Goal: Transaction & Acquisition: Purchase product/service

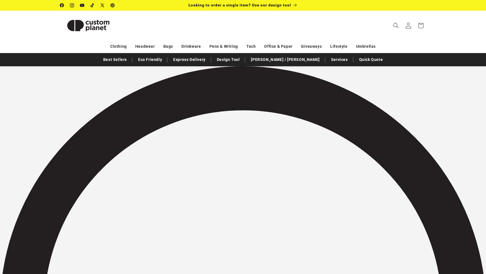
click at [408, 23] on icon at bounding box center [408, 25] width 6 height 6
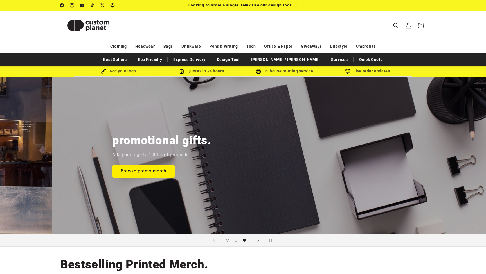
scroll to position [0, 972]
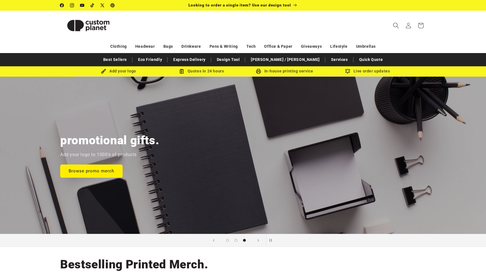
click at [393, 27] on icon "Search" at bounding box center [396, 25] width 6 height 6
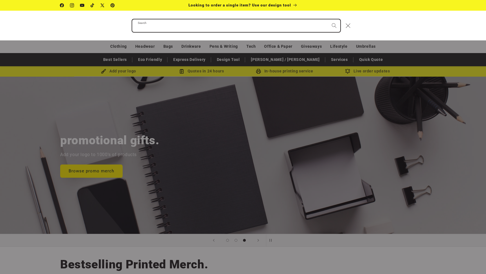
paste input "*****"
type input "*****"
click at [334, 25] on button "Search" at bounding box center [334, 25] width 12 height 12
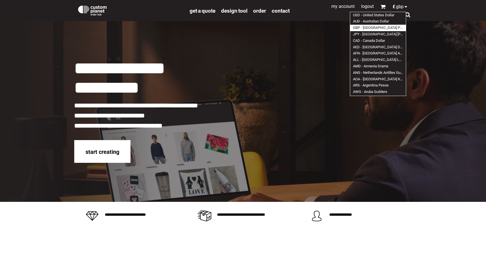
click at [343, 7] on link "My Account" at bounding box center [342, 6] width 23 height 5
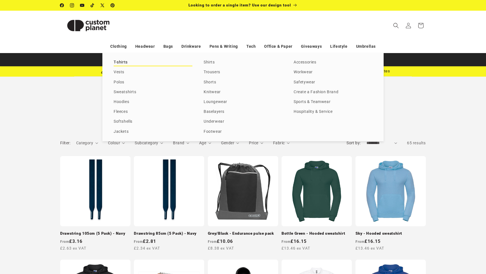
click at [118, 64] on link "T-shirts" at bounding box center [153, 63] width 79 height 8
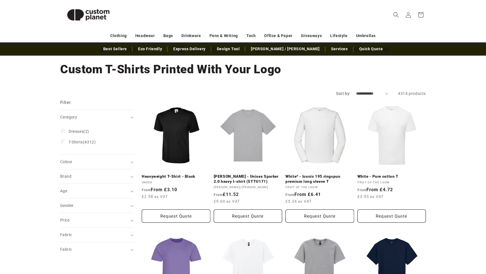
scroll to position [27, 0]
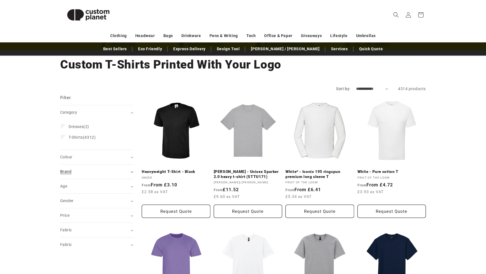
click at [110, 174] on div "Brand (0)" at bounding box center [94, 172] width 68 height 6
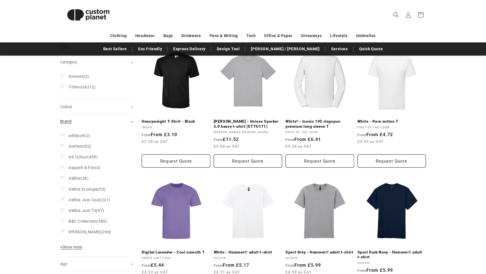
scroll to position [97, 0]
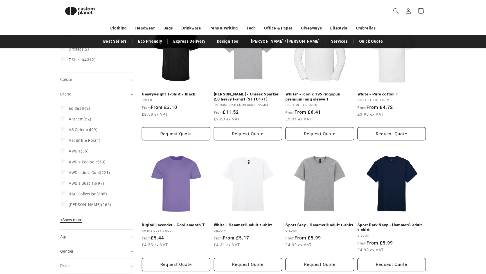
click at [79, 218] on span "+ Show more" at bounding box center [71, 220] width 22 height 4
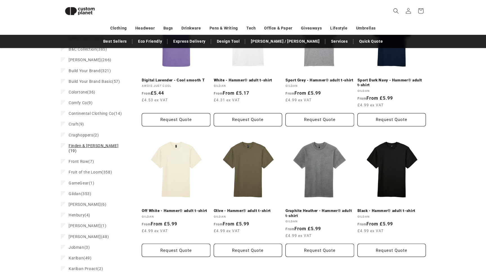
scroll to position [253, 0]
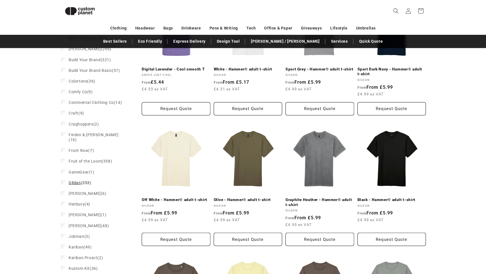
click at [80, 181] on span "Gildan" at bounding box center [75, 183] width 12 height 4
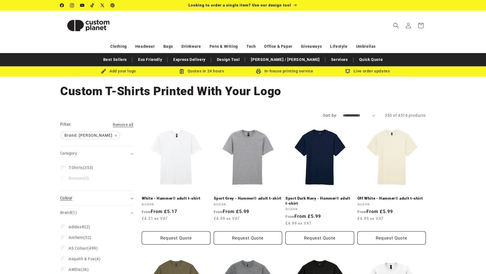
click at [82, 200] on div "Colour (0)" at bounding box center [94, 198] width 68 height 6
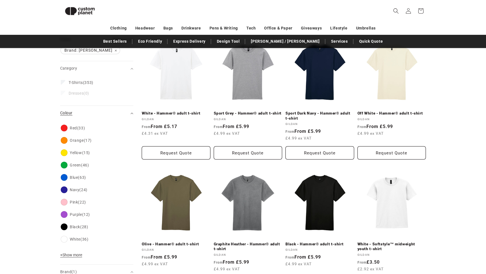
scroll to position [91, 0]
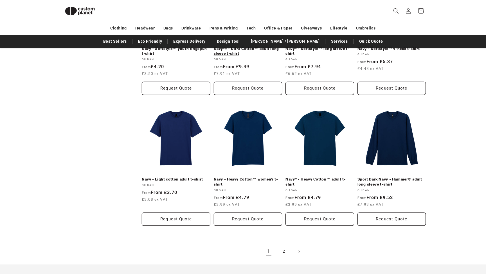
scroll to position [556, 0]
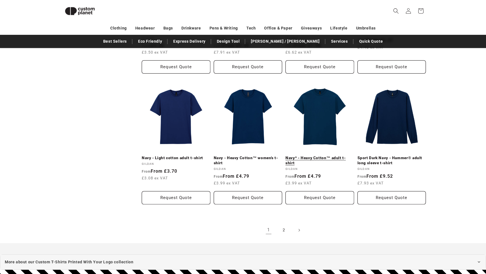
click at [330, 156] on link "Navy* - Heavy Cotton™ adult t-shirt" at bounding box center [319, 161] width 69 height 10
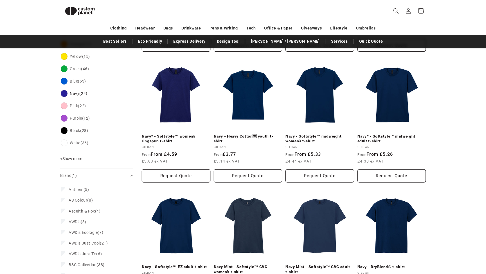
scroll to position [217, 0]
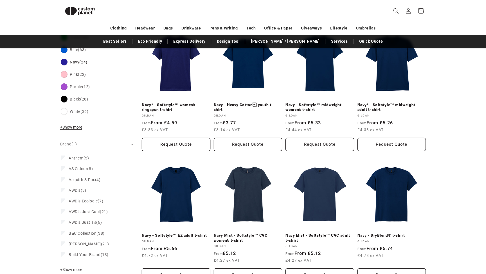
click at [78, 127] on span "+ Show more" at bounding box center [71, 127] width 22 height 4
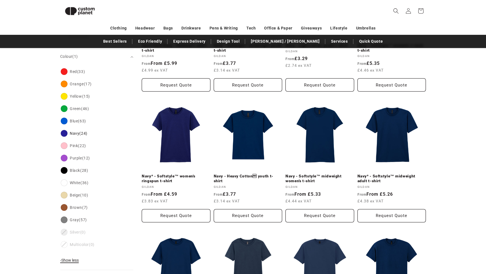
scroll to position [143, 0]
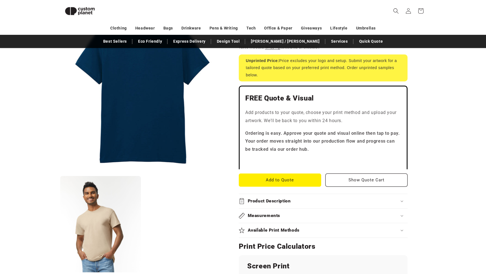
scroll to position [120, 0]
